Goal: Task Accomplishment & Management: Manage account settings

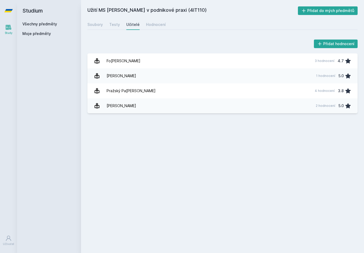
click at [317, 77] on div "1 hodnocení" at bounding box center [325, 76] width 19 height 4
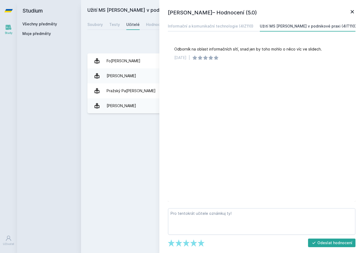
click at [246, 27] on div "Informační a komunikační technologie (4IZ110)" at bounding box center [211, 25] width 86 height 5
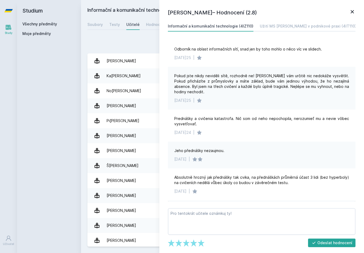
click at [352, 11] on icon at bounding box center [353, 12] width 6 height 6
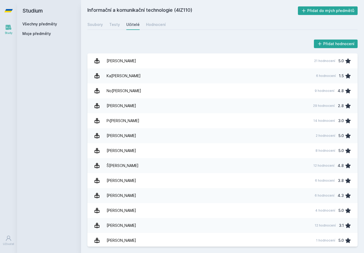
click at [281, 108] on link "[PERSON_NAME] 29 hodnocení 2.8" at bounding box center [223, 105] width 271 height 15
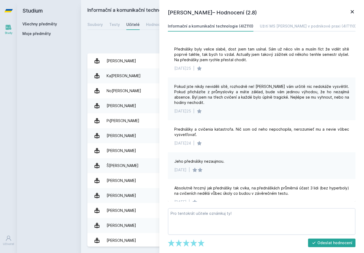
click at [321, 26] on div "Užití MS [PERSON_NAME] v podnikové praxi (4IT110)" at bounding box center [308, 25] width 97 height 5
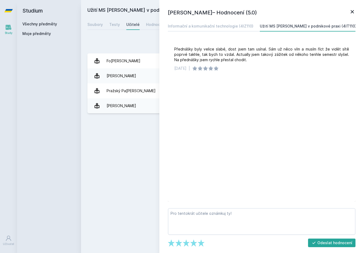
click at [355, 13] on icon at bounding box center [353, 12] width 6 height 6
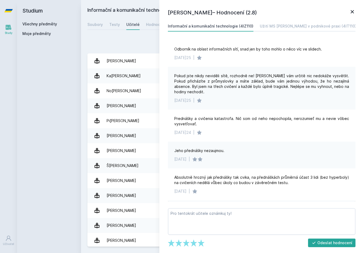
click at [8, 27] on icon at bounding box center [8, 27] width 6 height 6
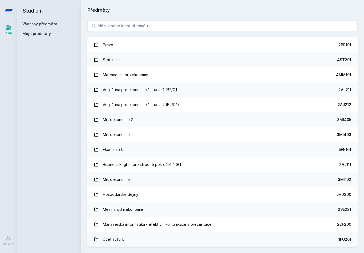
click at [108, 49] on div "Právo" at bounding box center [108, 44] width 10 height 11
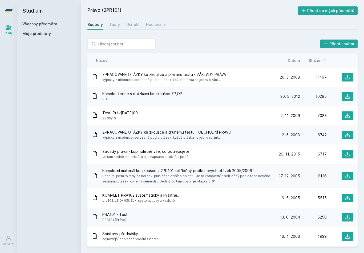
click at [153, 26] on div "Hodnocení" at bounding box center [156, 24] width 20 height 5
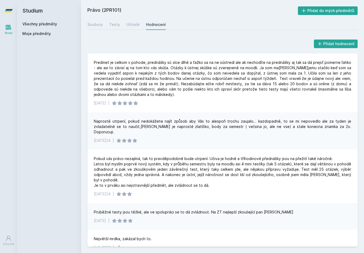
click at [132, 26] on div "Učitelé" at bounding box center [132, 24] width 13 height 5
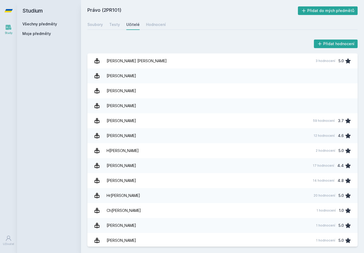
click at [116, 29] on link "Testy" at bounding box center [114, 24] width 11 height 11
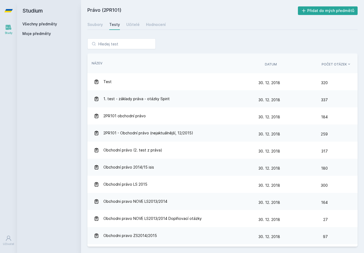
scroll to position [-1, 0]
click at [96, 25] on div "Soubory" at bounding box center [95, 24] width 15 height 5
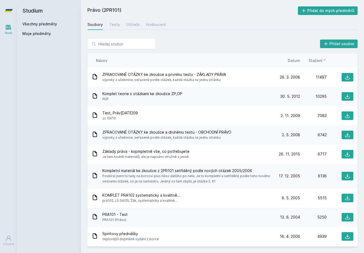
click at [324, 61] on icon at bounding box center [325, 60] width 4 height 4
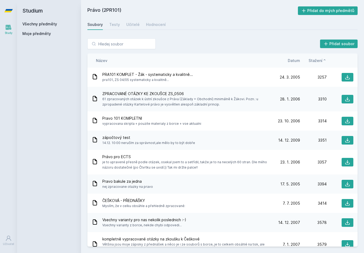
click at [324, 61] on icon at bounding box center [325, 60] width 4 height 4
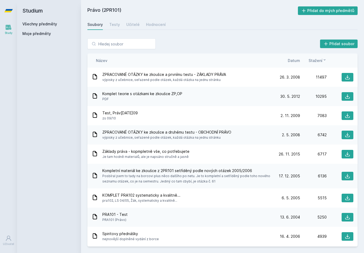
click at [323, 62] on button "Stažení" at bounding box center [318, 61] width 18 height 6
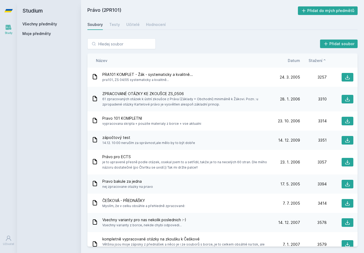
click at [323, 61] on span "Stažení" at bounding box center [316, 61] width 14 height 6
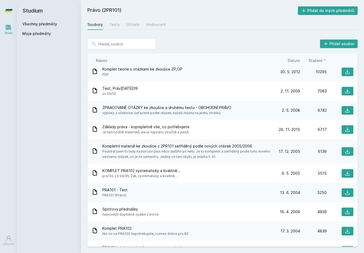
scroll to position [28, 0]
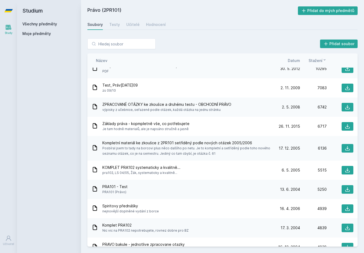
click at [208, 129] on div "Základy práva - kopmpletně vše, co potřebujete Je tam hodně materialů, ale je n…" at bounding box center [183, 126] width 182 height 11
click at [347, 127] on icon at bounding box center [347, 126] width 5 height 5
click at [34, 24] on link "Všechny předměty" at bounding box center [39, 24] width 35 height 5
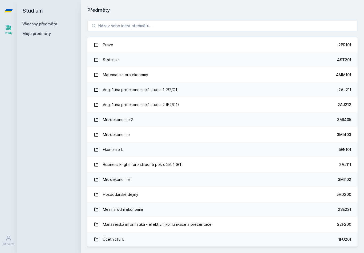
click at [32, 33] on span "Moje předměty" at bounding box center [36, 33] width 29 height 5
click at [37, 33] on span "Moje předměty" at bounding box center [36, 33] width 29 height 5
click at [38, 34] on span "Moje předměty" at bounding box center [36, 33] width 29 height 5
click at [37, 33] on span "Moje předměty" at bounding box center [36, 33] width 29 height 5
click at [36, 23] on link "Všechny předměty" at bounding box center [39, 24] width 35 height 5
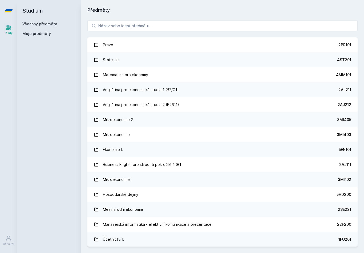
click at [30, 34] on span "Moje předměty" at bounding box center [36, 33] width 29 height 5
click at [33, 33] on span "Moje předměty" at bounding box center [36, 33] width 29 height 5
click at [7, 27] on icon at bounding box center [8, 27] width 6 height 6
click at [34, 24] on link "Všechny předměty" at bounding box center [39, 24] width 35 height 5
click at [31, 33] on span "Moje předměty" at bounding box center [36, 33] width 29 height 5
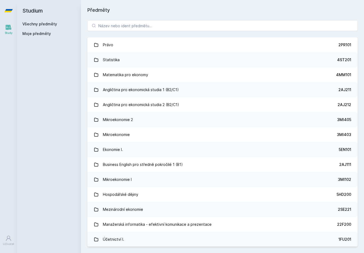
click at [277, 46] on link "Právo 2PR101" at bounding box center [223, 44] width 271 height 15
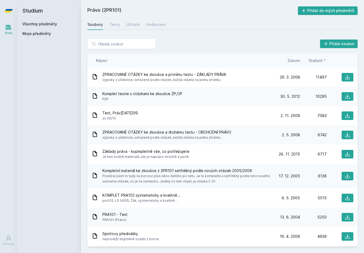
click at [334, 12] on button "Přidat do mých předmětů" at bounding box center [328, 10] width 60 height 9
click at [40, 26] on link "Všechny předměty" at bounding box center [39, 24] width 35 height 5
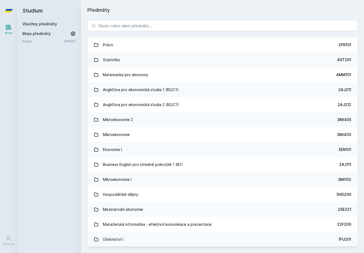
click at [340, 91] on div "2AJ211" at bounding box center [345, 89] width 13 height 5
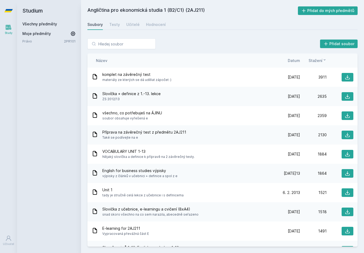
click at [342, 11] on button "Přidat do mých předmětů" at bounding box center [328, 10] width 60 height 9
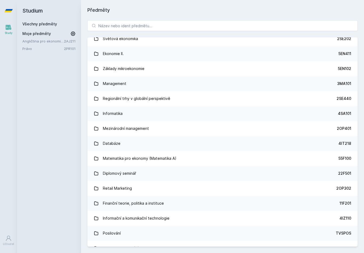
scroll to position [218, 0]
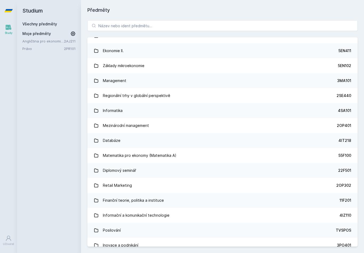
click at [216, 213] on link "Informační a komunikační technologie 4IZ110" at bounding box center [223, 215] width 271 height 15
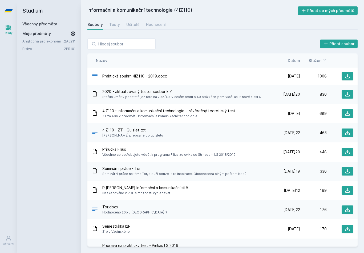
click at [340, 13] on button "Přidat do mých předmětů" at bounding box center [328, 10] width 60 height 9
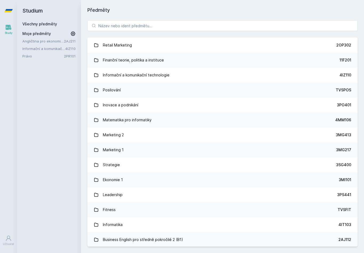
scroll to position [370, 0]
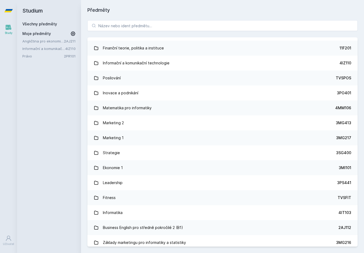
click at [199, 200] on link "Fitness TVSFIT" at bounding box center [223, 197] width 271 height 15
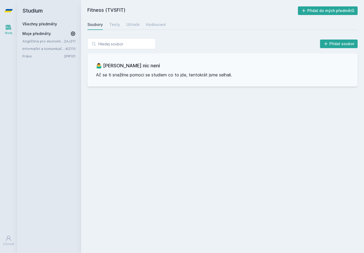
click at [330, 10] on button "Přidat do mých předmětů" at bounding box center [328, 10] width 60 height 9
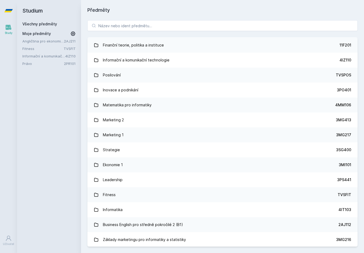
scroll to position [373, 0]
click at [173, 106] on link "Matematika pro informatiky 4MM106" at bounding box center [223, 105] width 271 height 15
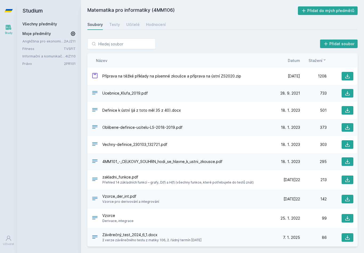
click at [332, 12] on button "Přidat do mých předmětů" at bounding box center [328, 10] width 60 height 9
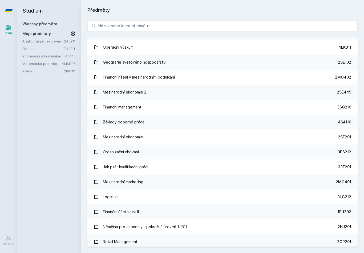
scroll to position [838, 0]
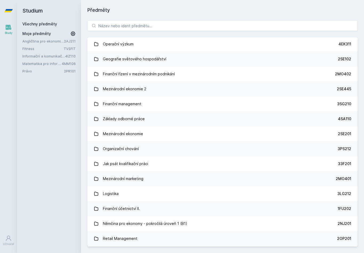
click at [180, 120] on link "Základy odborné práce 4SA110" at bounding box center [223, 118] width 271 height 15
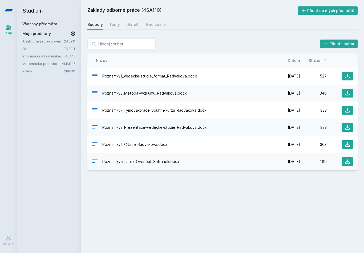
click at [329, 12] on button "Přidat do mých předmětů" at bounding box center [328, 10] width 60 height 9
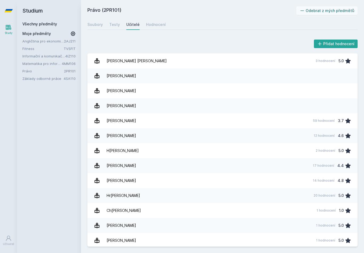
click at [101, 26] on div "Soubory" at bounding box center [95, 24] width 15 height 5
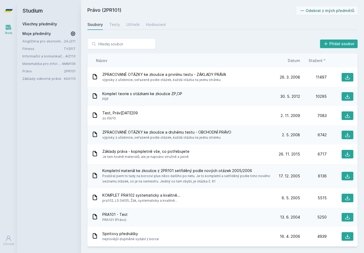
click at [35, 24] on link "Všechny předměty" at bounding box center [39, 24] width 35 height 5
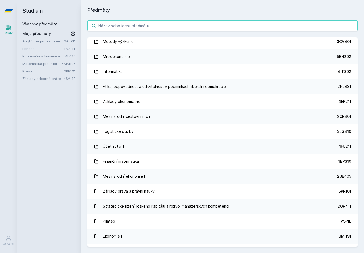
click at [193, 23] on input "search" at bounding box center [223, 25] width 271 height 11
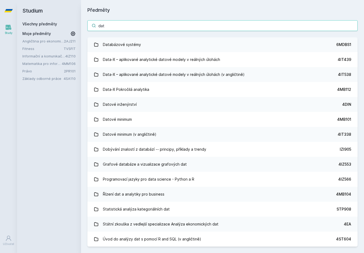
scroll to position [1112, 0]
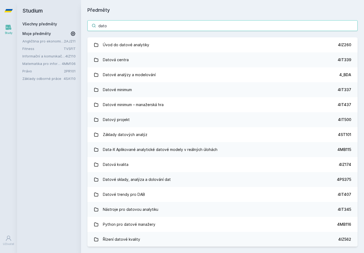
type input "datov"
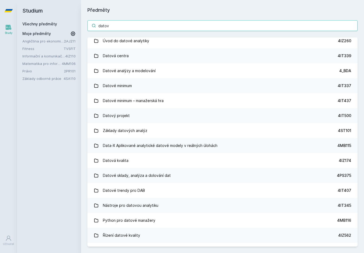
scroll to position [3, 0]
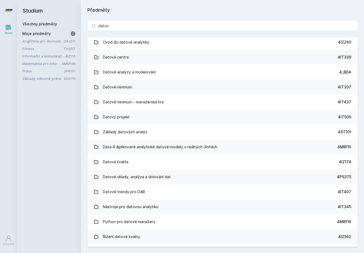
click at [214, 86] on link "Datové minimum 4IT337" at bounding box center [223, 87] width 271 height 15
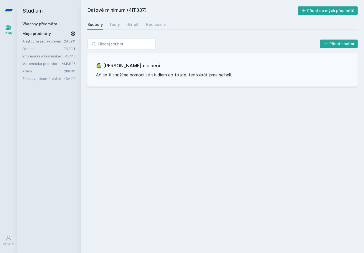
click at [136, 25] on div "Učitelé" at bounding box center [132, 24] width 13 height 5
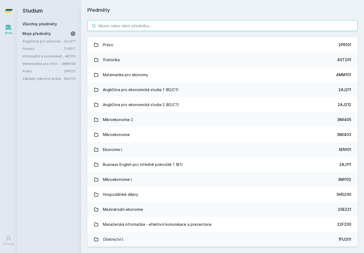
click at [227, 26] on input "search" at bounding box center [223, 25] width 271 height 11
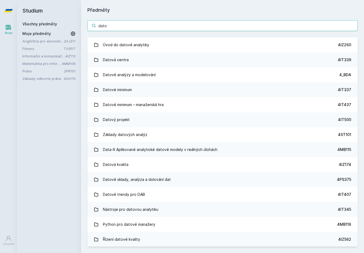
type input "datov"
click at [210, 107] on link "Datové minimum – manažerská hra 4IT437" at bounding box center [223, 104] width 271 height 15
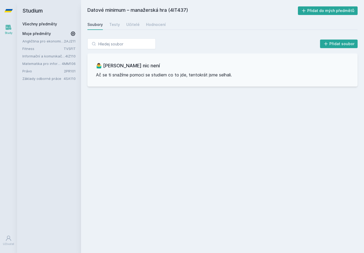
click at [133, 26] on div "Učitelé" at bounding box center [132, 24] width 13 height 5
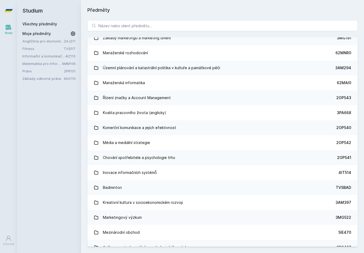
scroll to position [4086, 0]
click at [233, 148] on link "Média a mediální strategie 2OP542" at bounding box center [223, 142] width 271 height 15
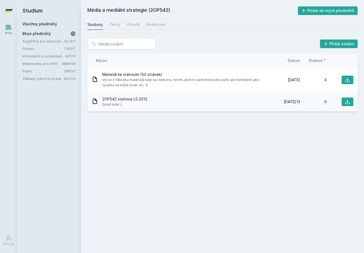
click at [131, 29] on link "Učitelé" at bounding box center [132, 24] width 13 height 11
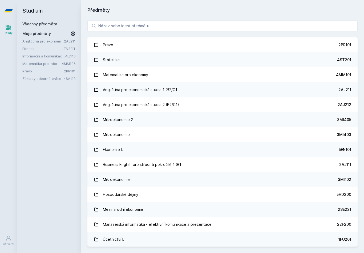
click at [262, 63] on link "Statistika 4ST201" at bounding box center [223, 59] width 271 height 15
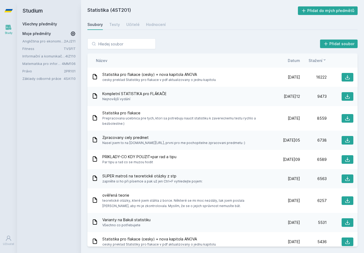
click at [133, 24] on div "Učitelé" at bounding box center [132, 24] width 13 height 5
